Goal: Transaction & Acquisition: Purchase product/service

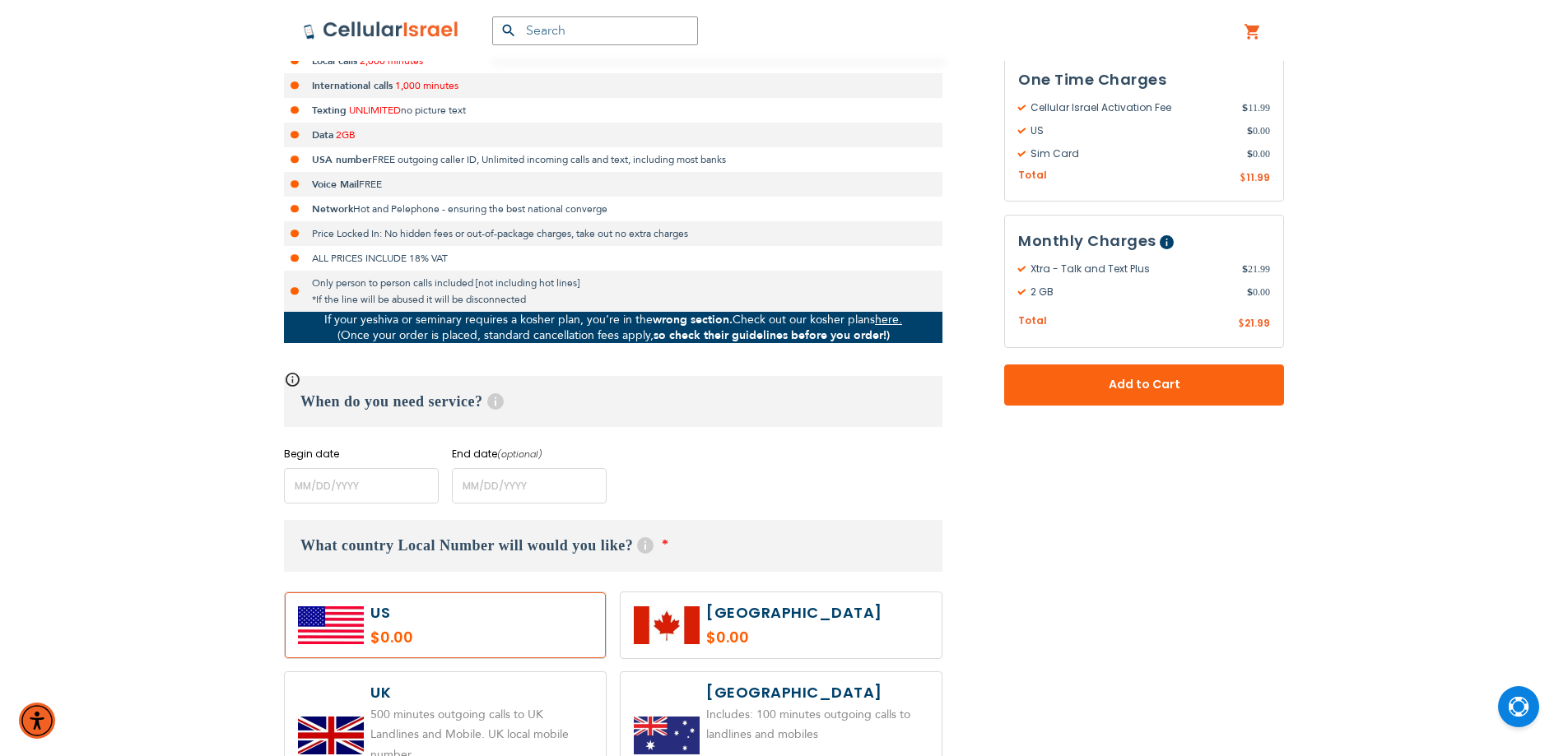
scroll to position [494, 0]
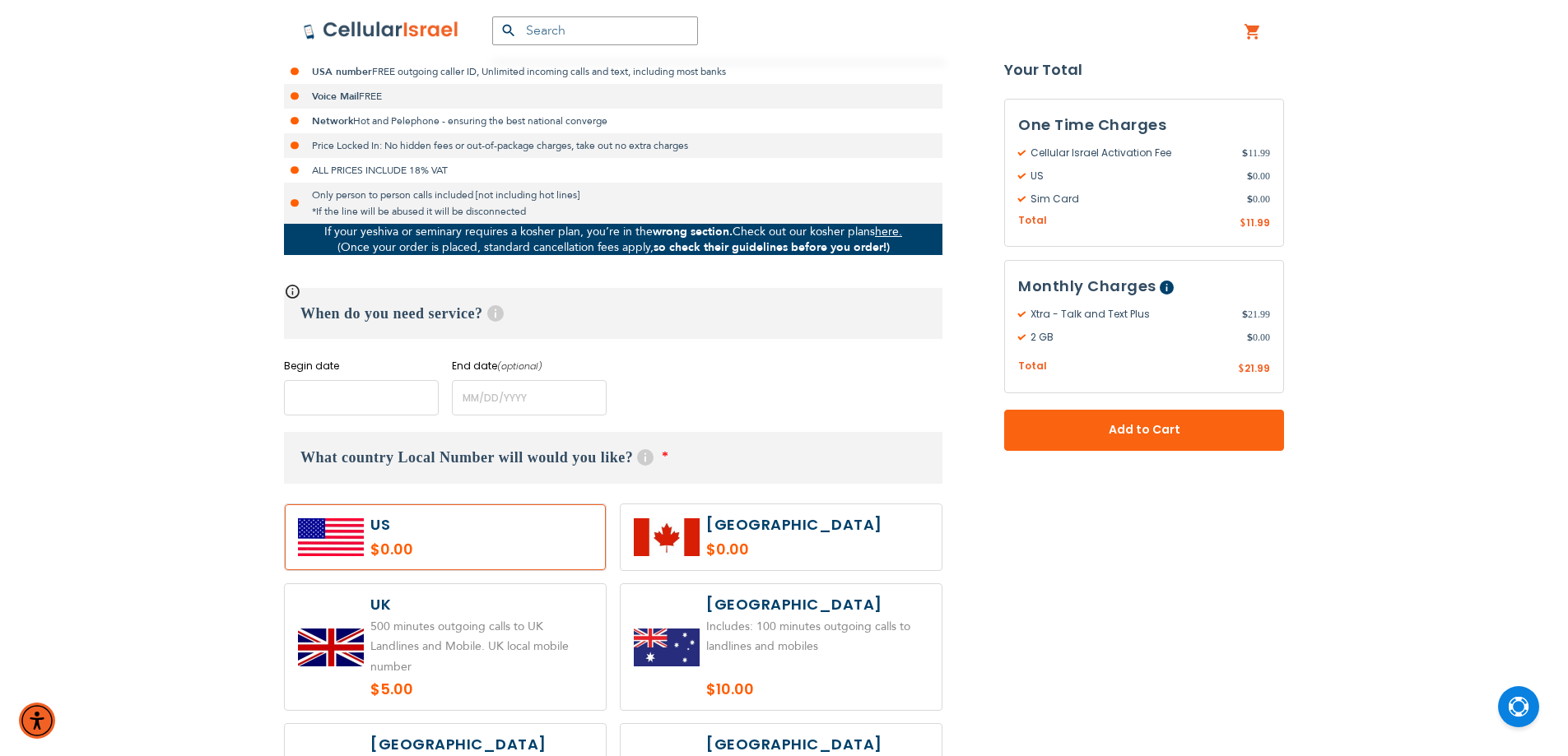
click at [372, 396] on input "name" at bounding box center [361, 398] width 155 height 36
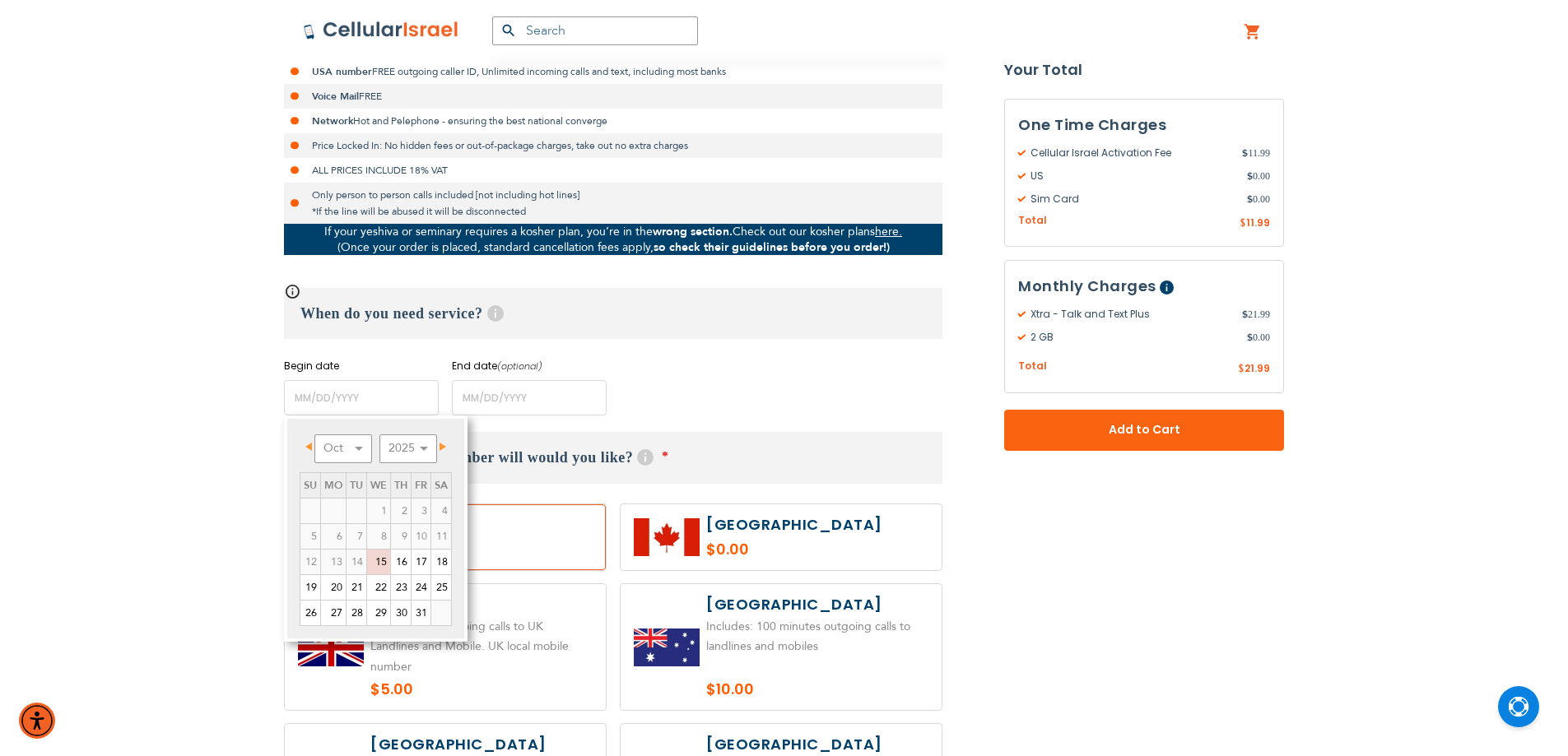
click at [445, 438] on link "Next" at bounding box center [439, 447] width 20 height 20
click at [440, 537] on link "8" at bounding box center [441, 537] width 20 height 25
type input "[DATE]"
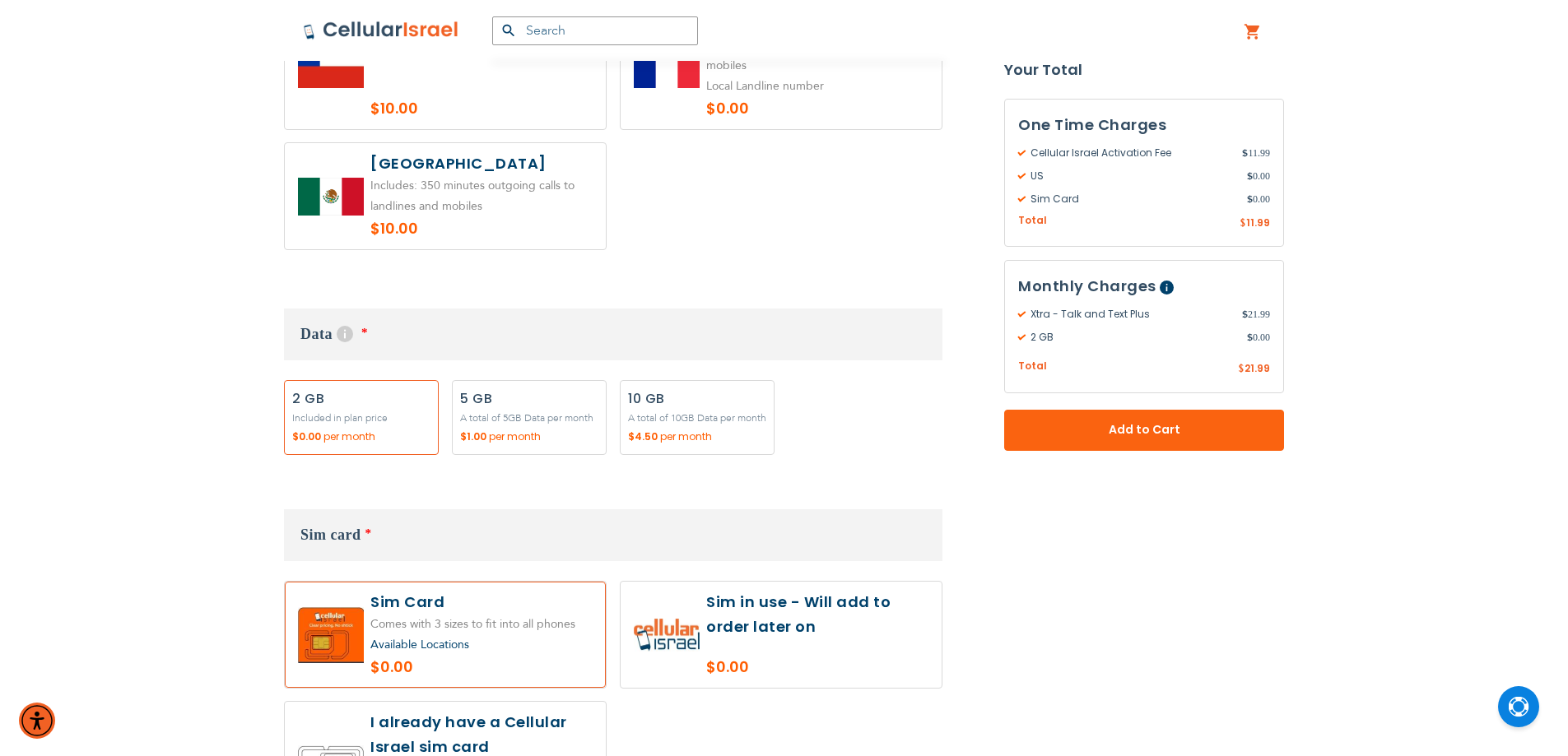
scroll to position [1481, 0]
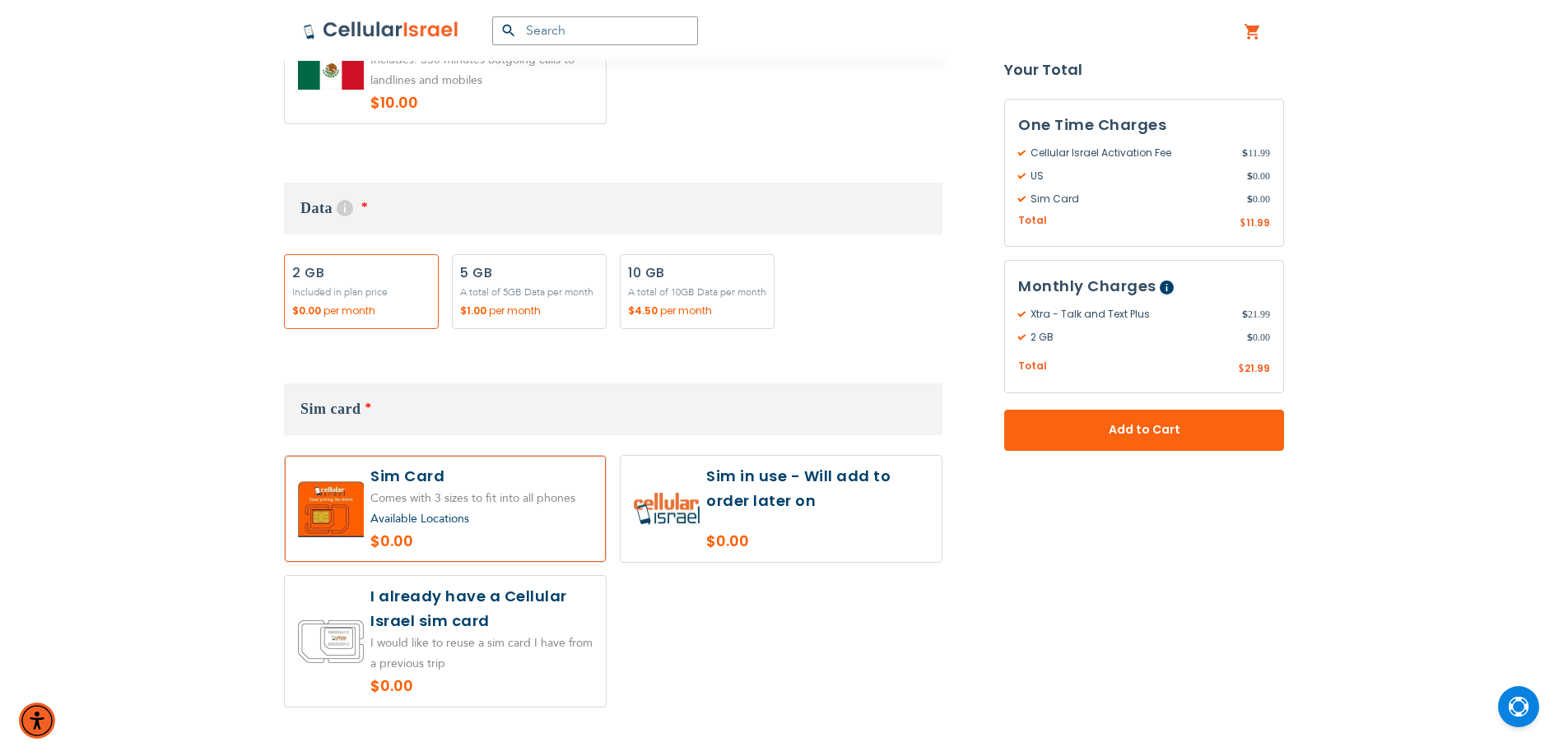
drag, startPoint x: 790, startPoint y: 482, endPoint x: 805, endPoint y: 482, distance: 15.0
click at [794, 482] on label at bounding box center [780, 508] width 321 height 106
radio input "true"
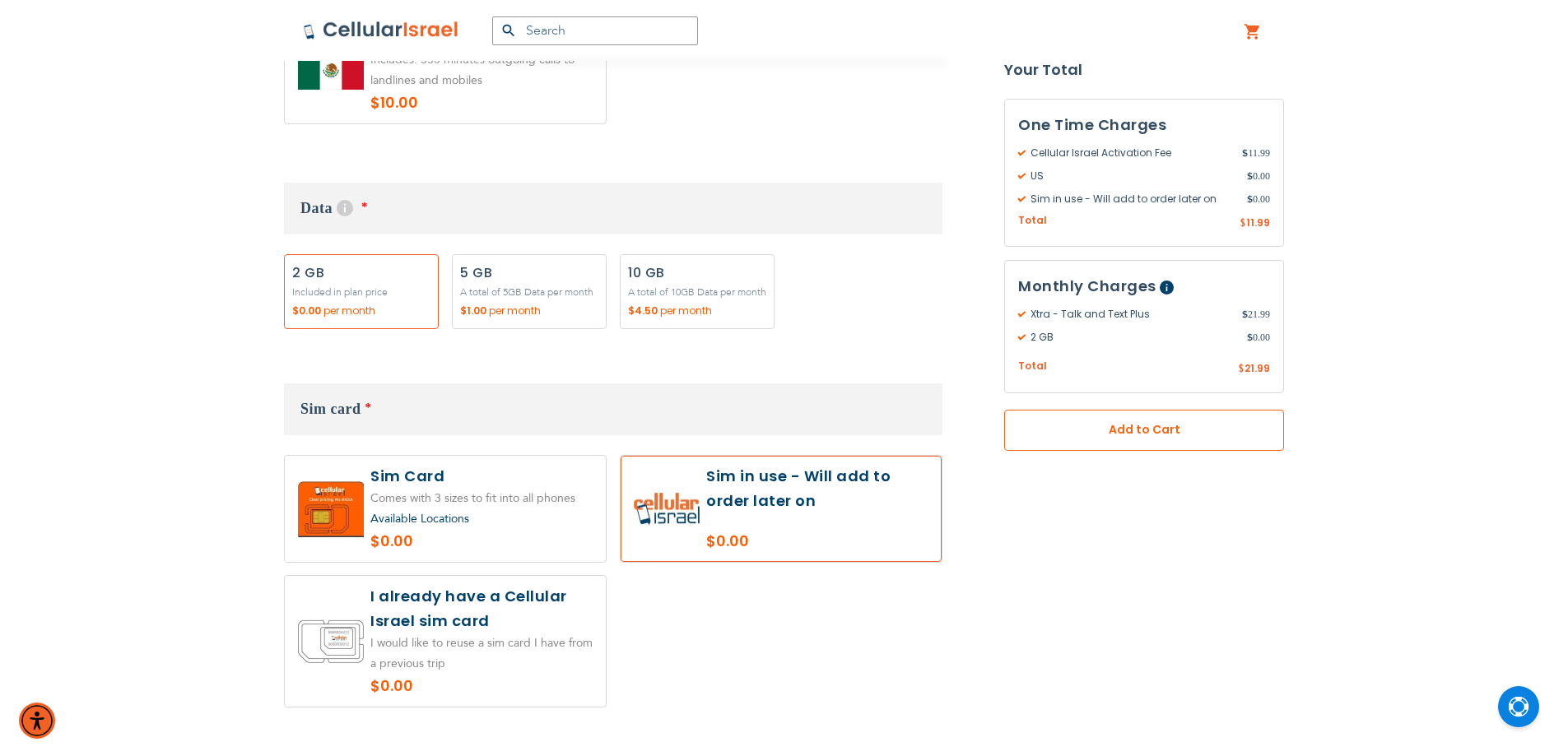
click at [1133, 418] on button "Add to Cart" at bounding box center [1144, 430] width 280 height 41
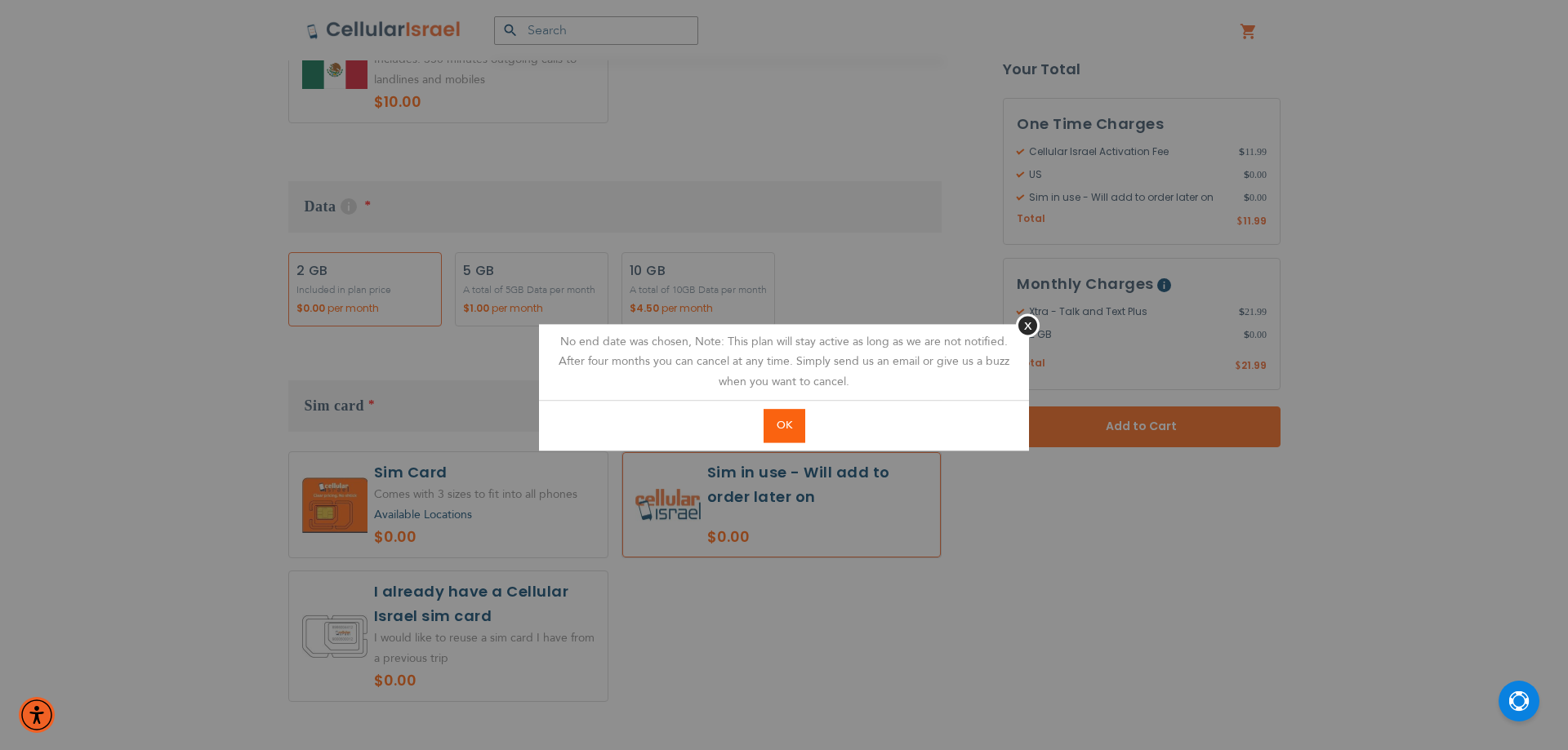
click at [780, 425] on span "OK" at bounding box center [785, 425] width 16 height 15
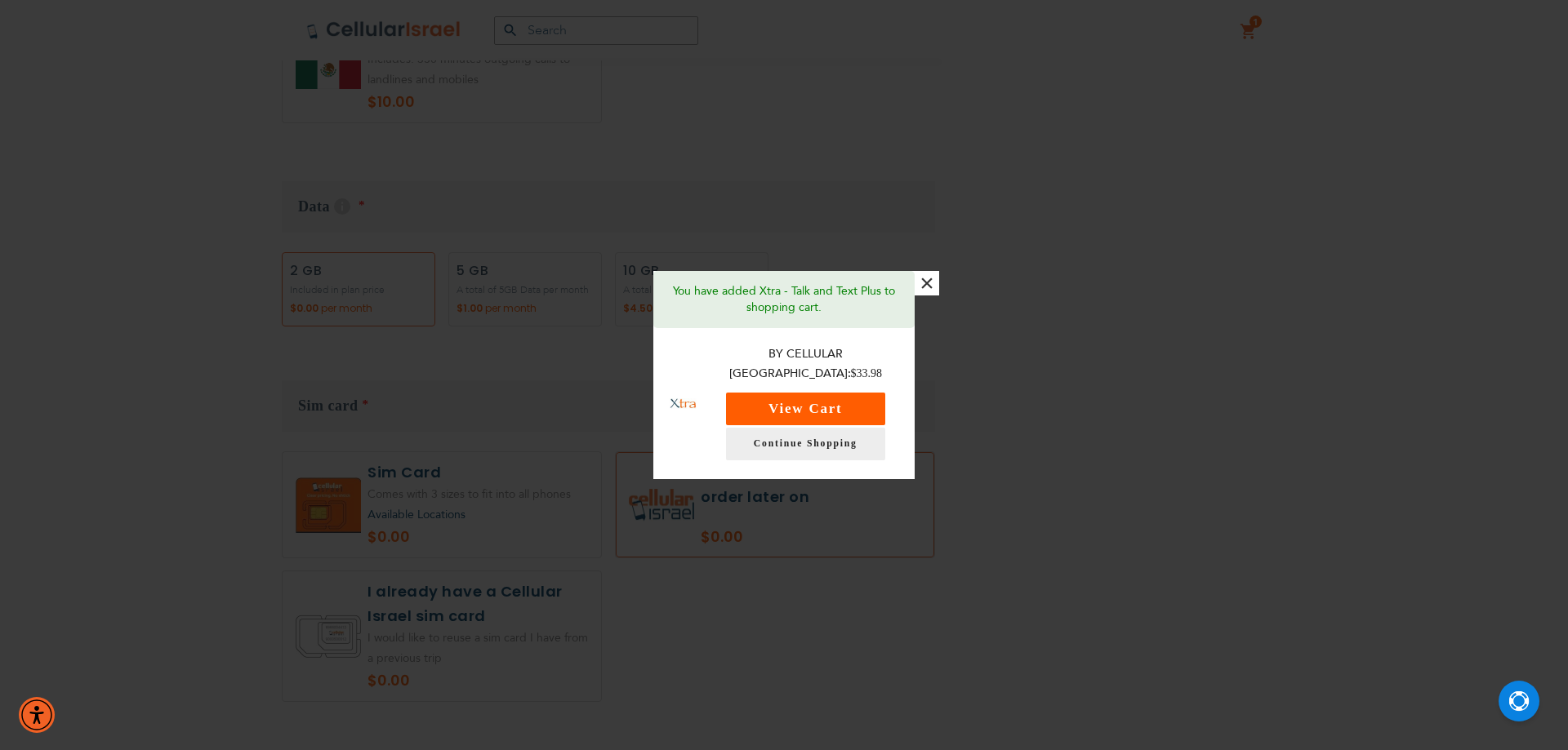
click at [814, 396] on button "View Cart" at bounding box center [805, 408] width 160 height 33
